Goal: Information Seeking & Learning: Learn about a topic

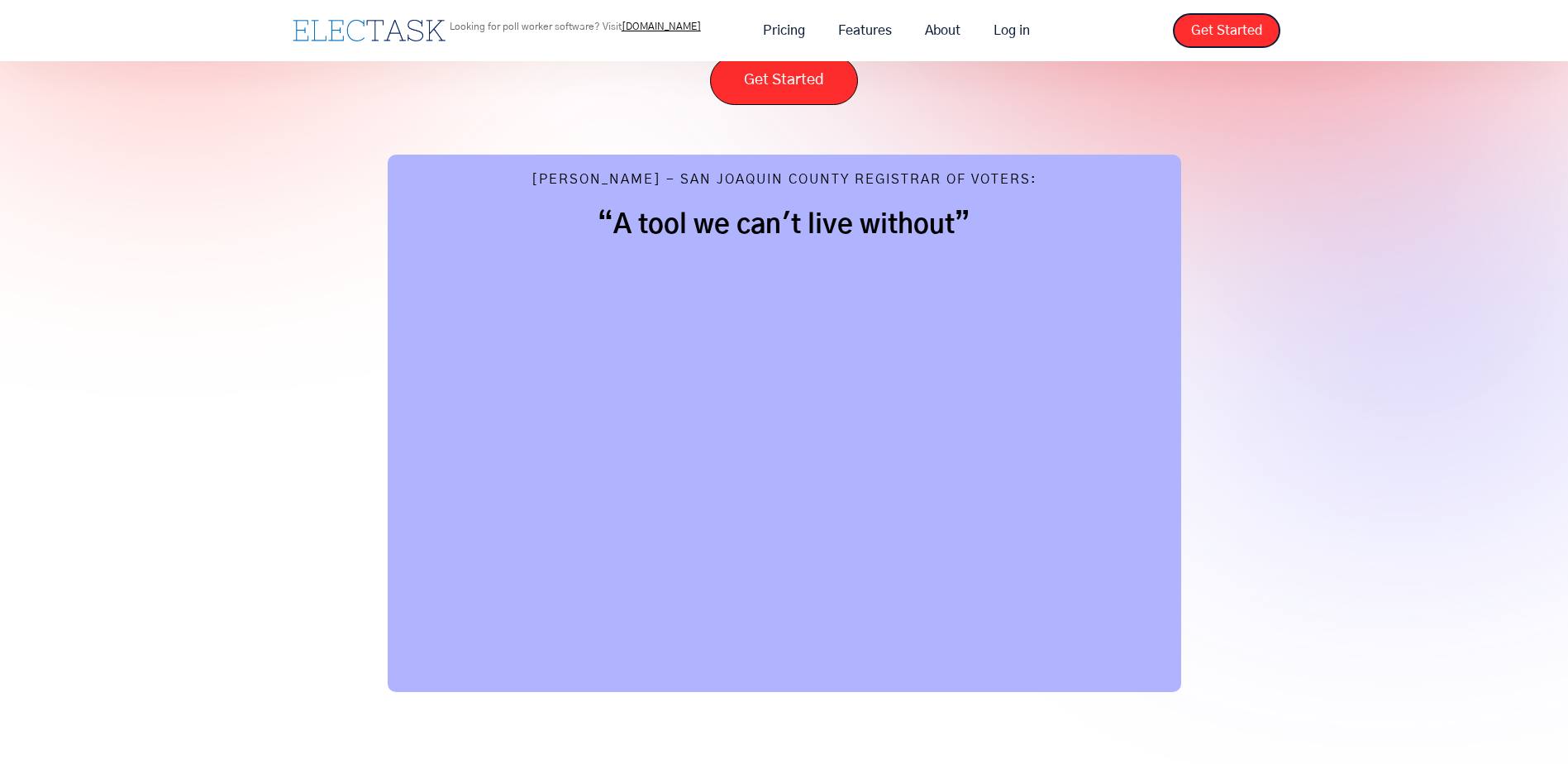
scroll to position [83, 0]
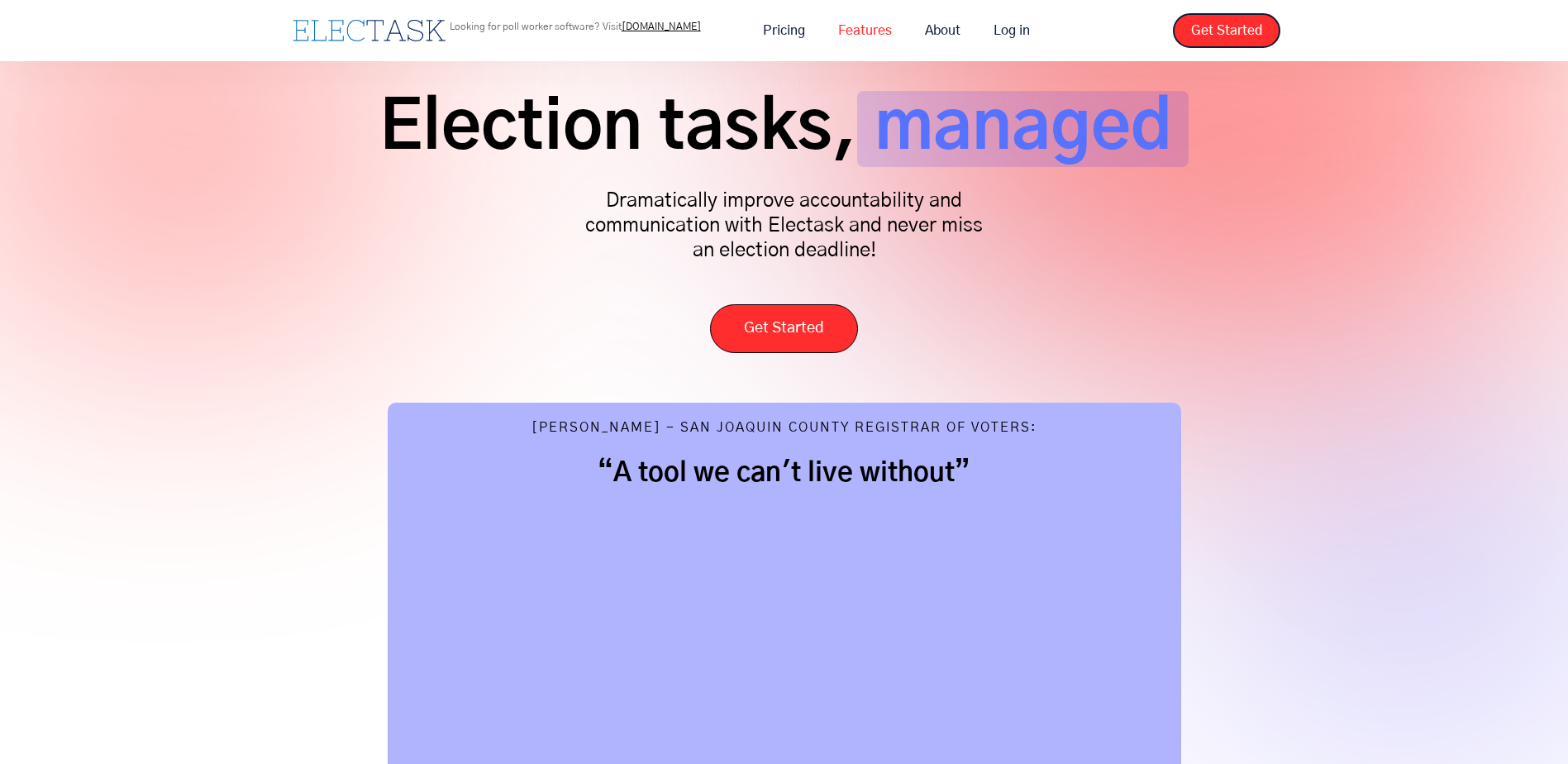
click at [868, 32] on link "Features" at bounding box center [865, 31] width 86 height 35
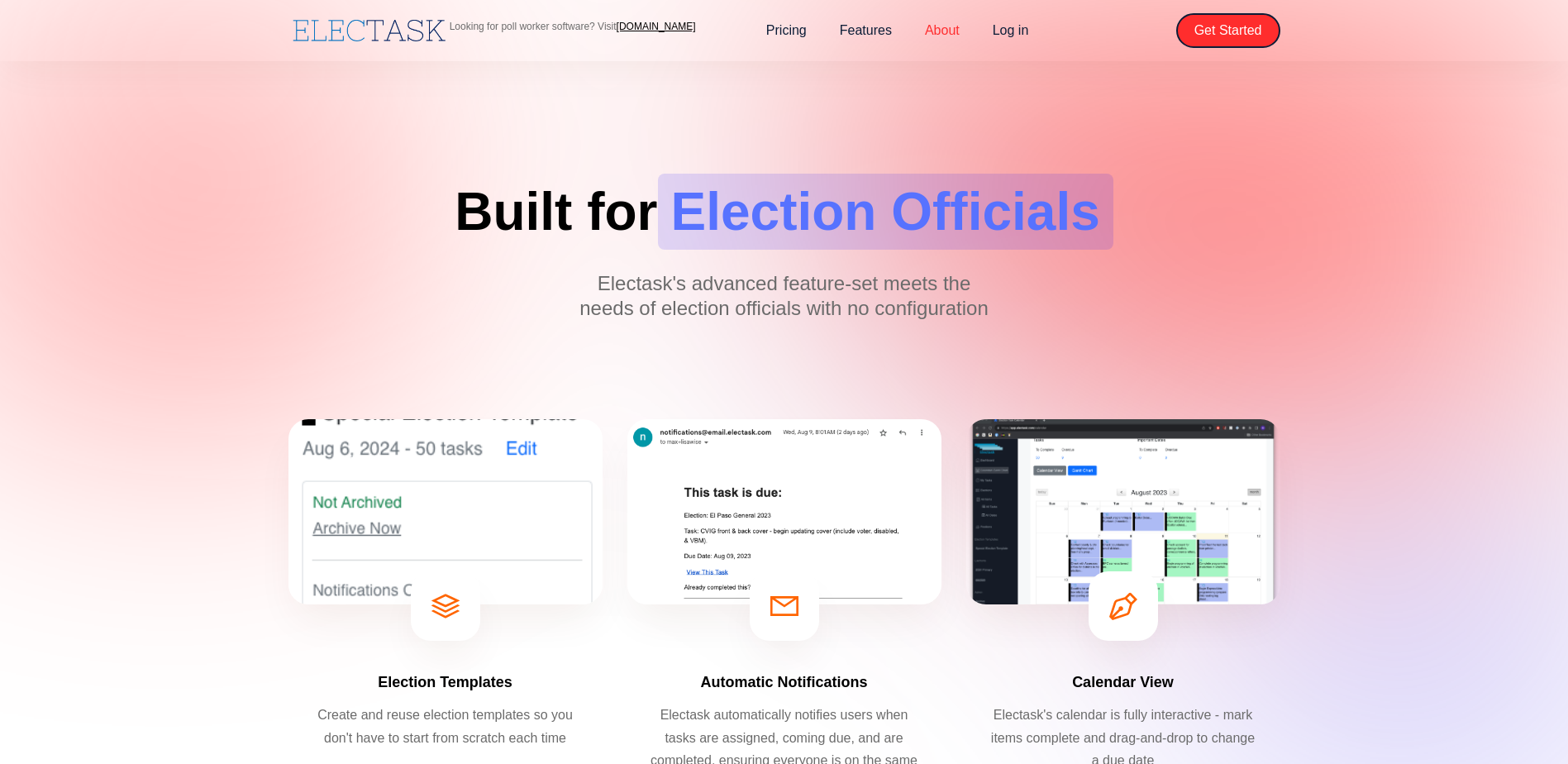
click at [948, 39] on link "About" at bounding box center [942, 31] width 68 height 35
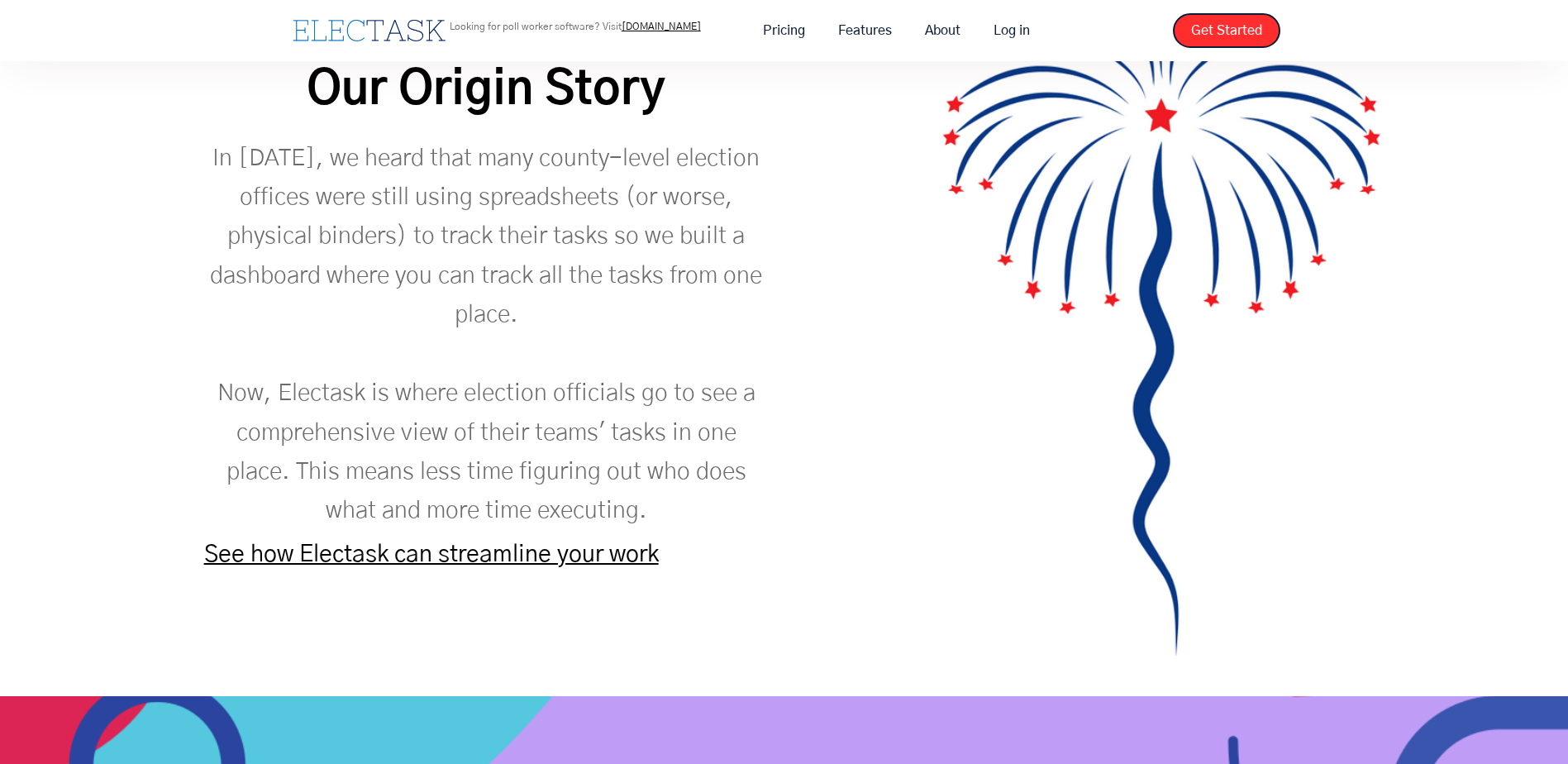
scroll to position [2315, 0]
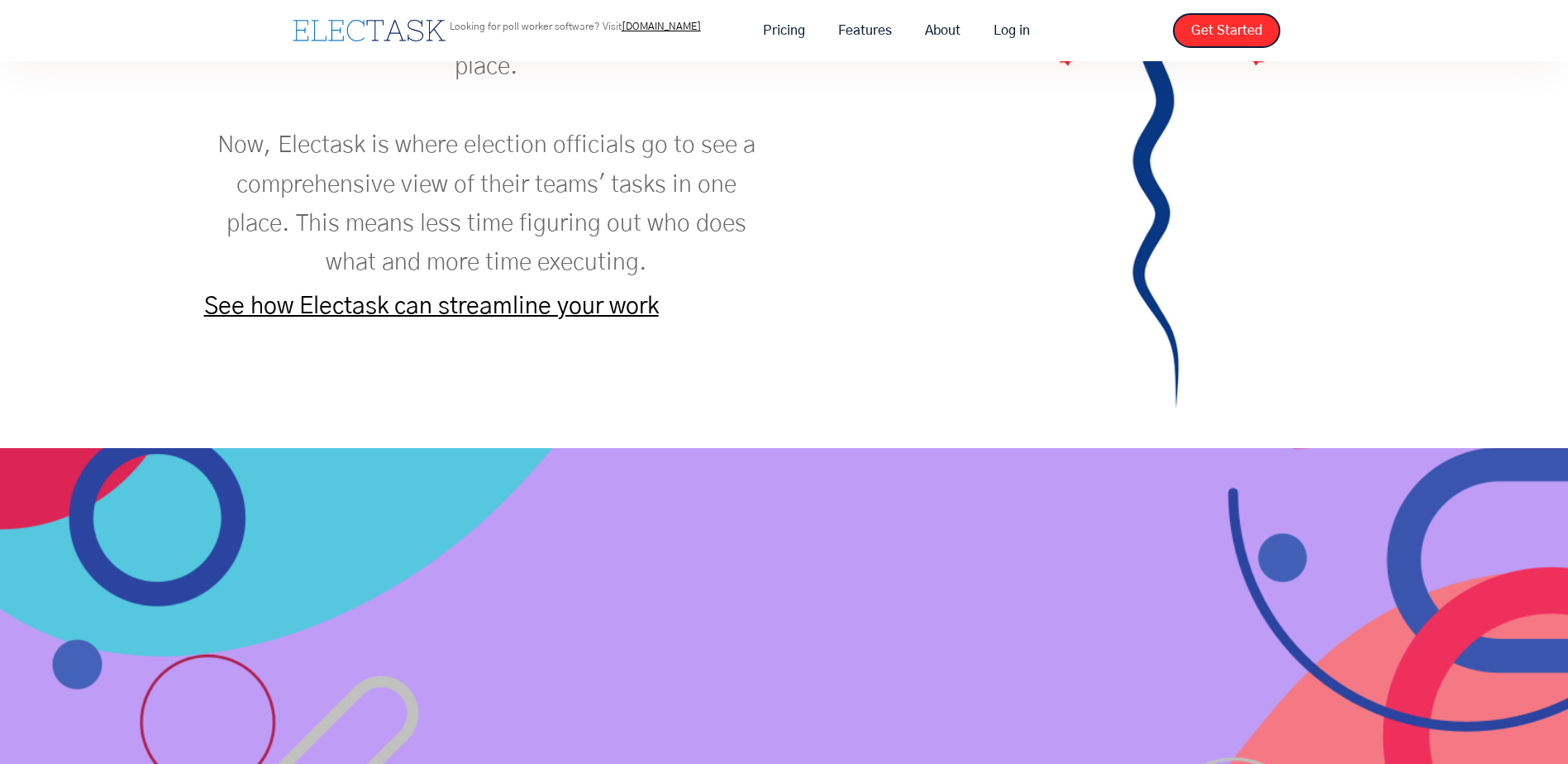
click at [626, 319] on link "See how Electask can streamline your work" at bounding box center [432, 306] width 455 height 24
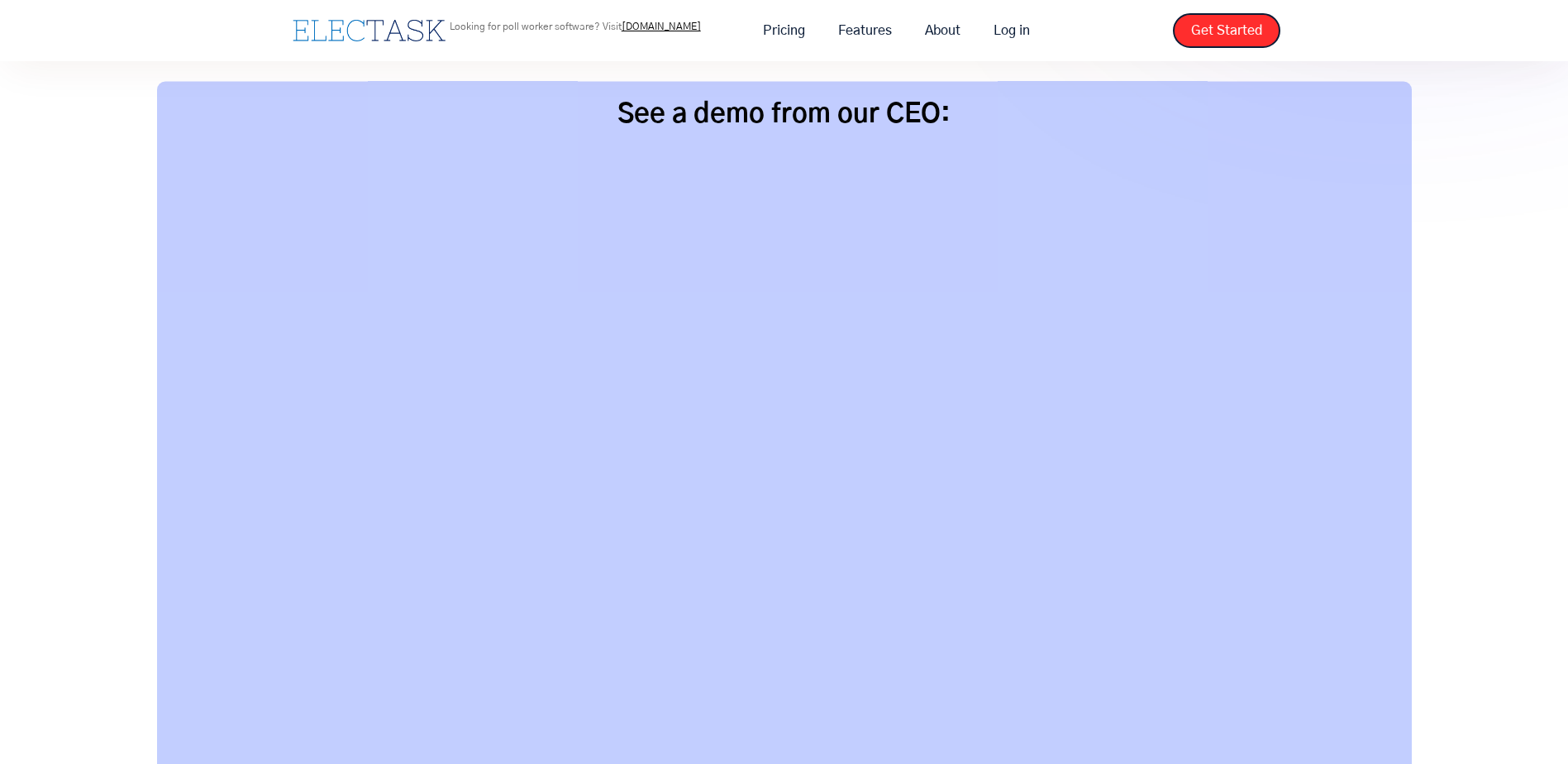
scroll to position [232, 0]
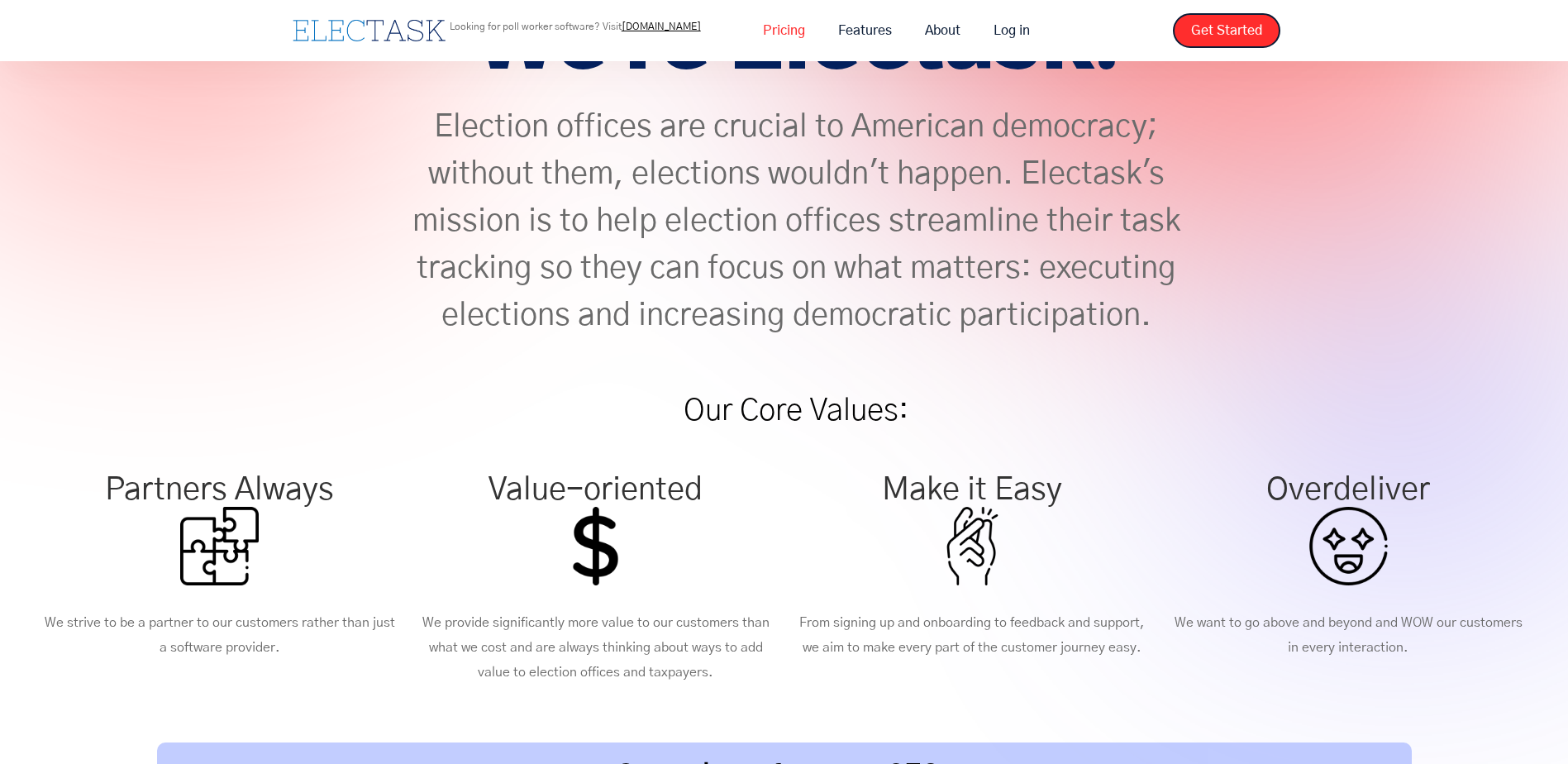
click at [782, 32] on link "Pricing" at bounding box center [784, 31] width 75 height 35
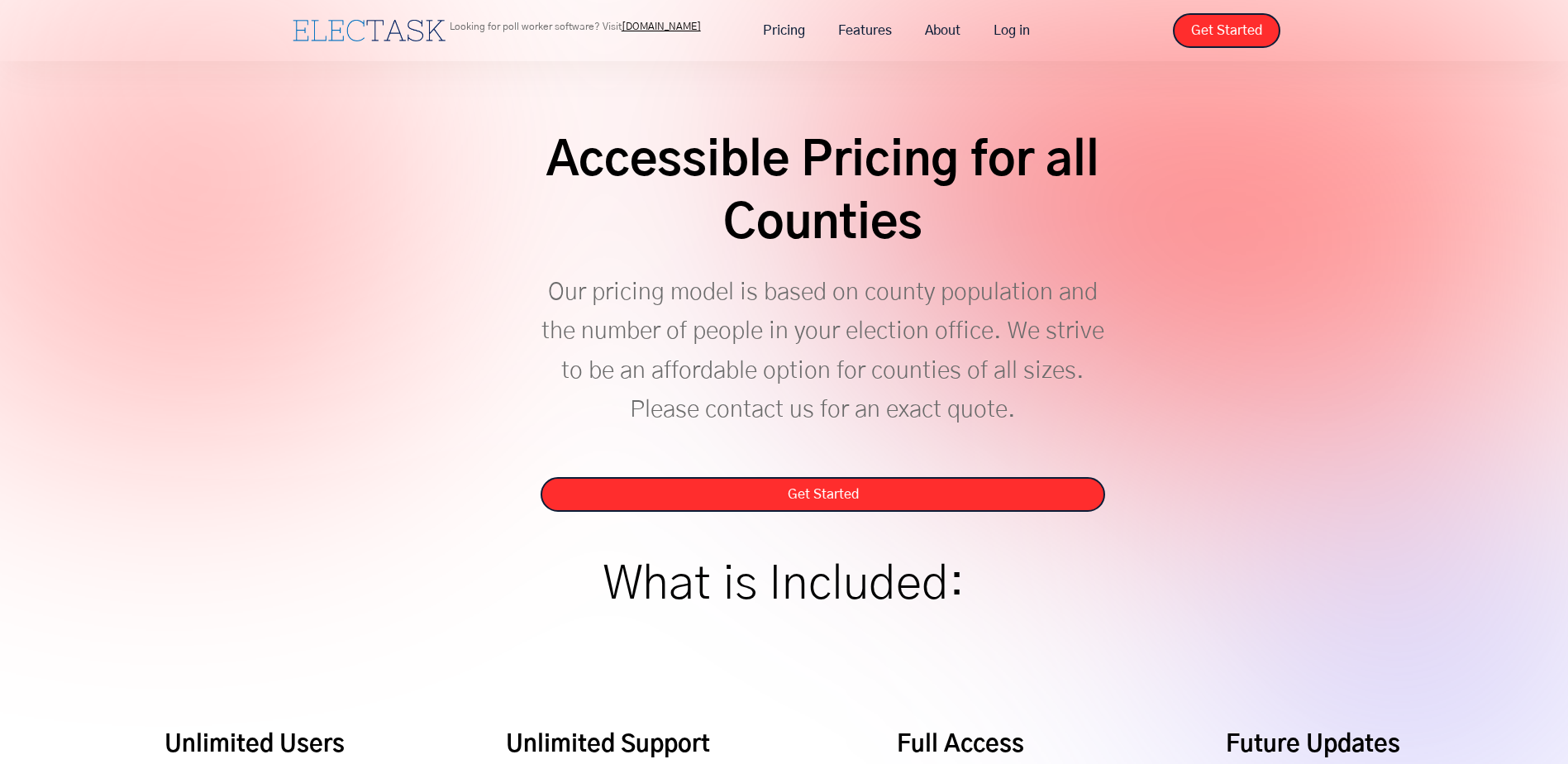
click at [355, 26] on img "home" at bounding box center [368, 31] width 153 height 21
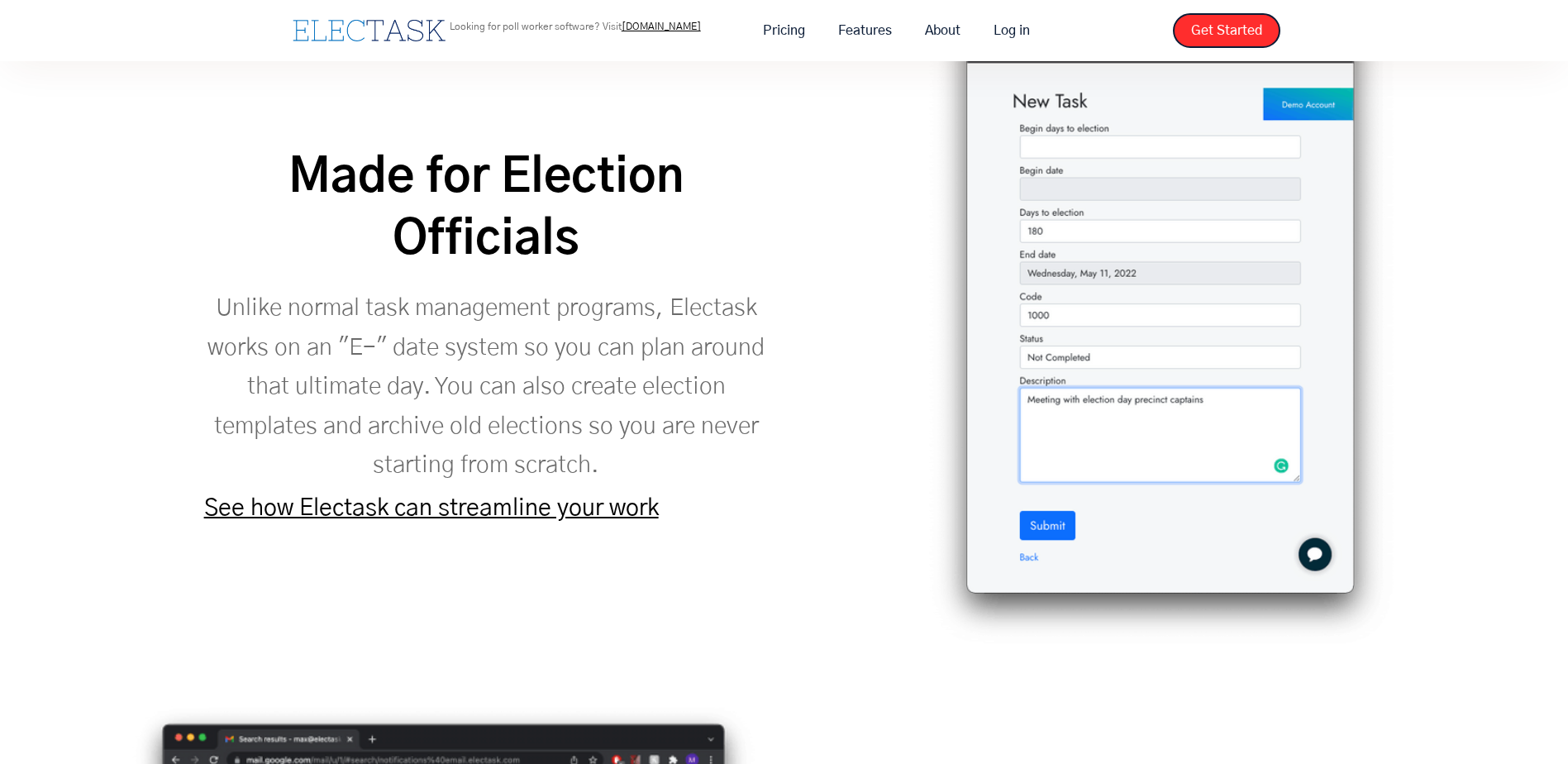
scroll to position [2315, 0]
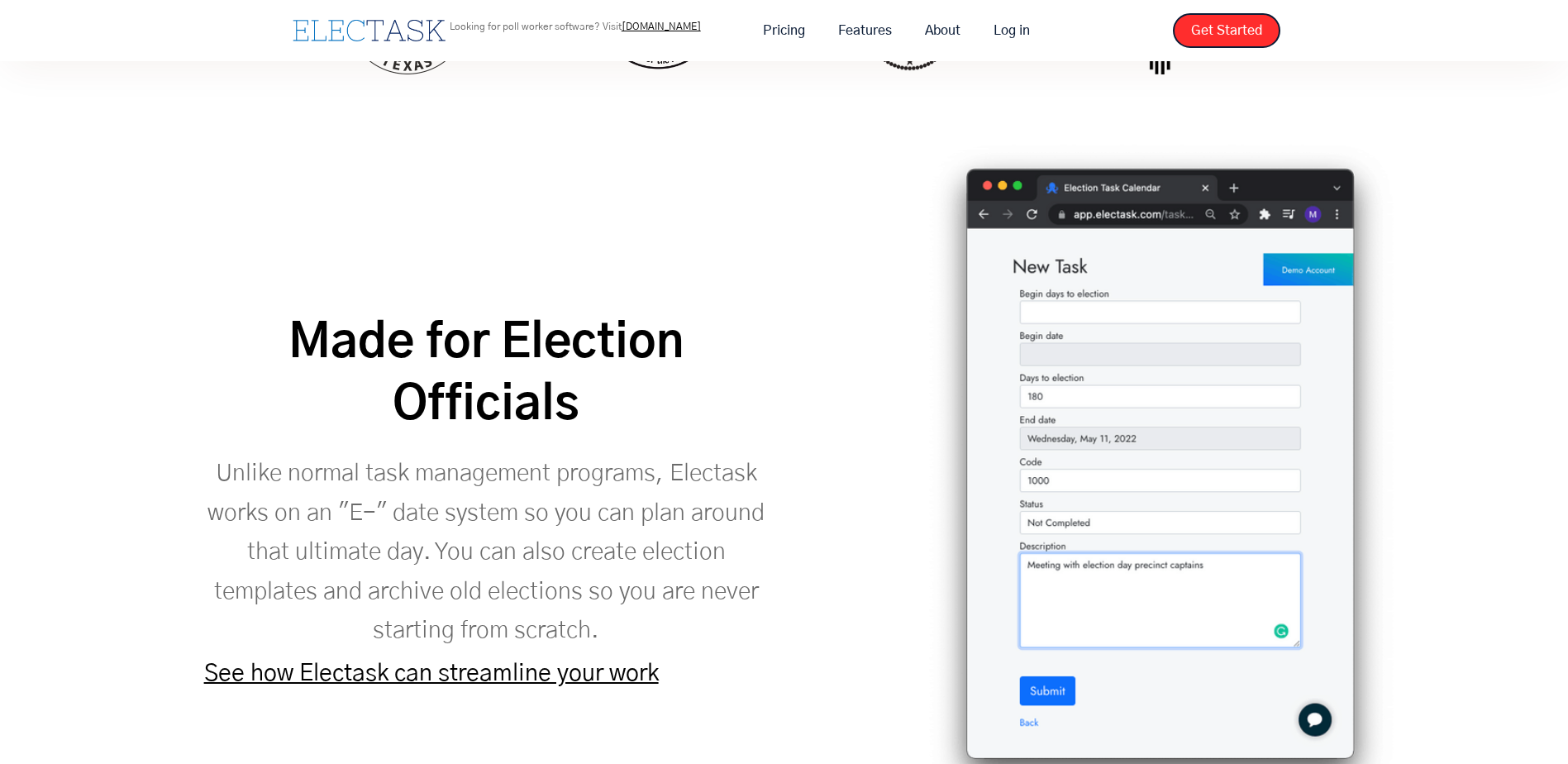
click at [486, 661] on link "See how Electask can streamline your work" at bounding box center [432, 673] width 455 height 24
